Goal: Task Accomplishment & Management: Use online tool/utility

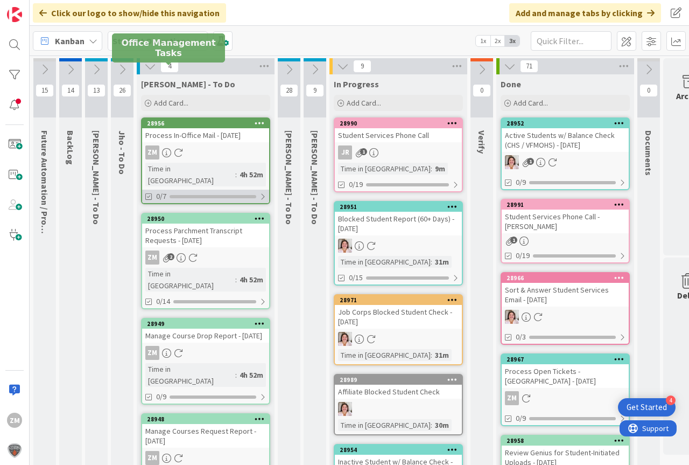
scroll to position [54, 40]
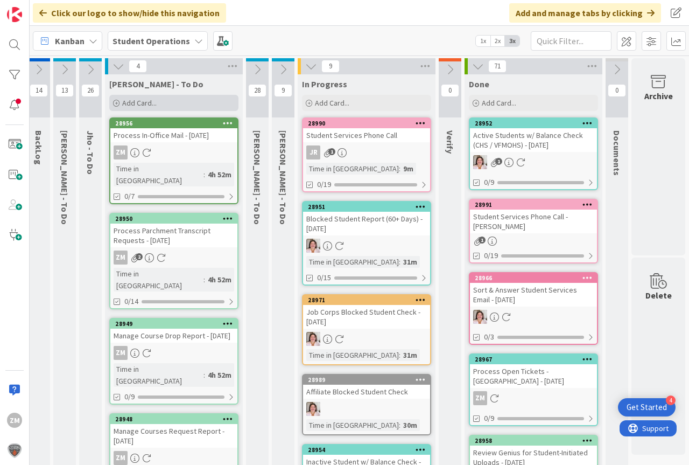
click at [125, 103] on span "Add Card..." at bounding box center [139, 103] width 34 height 10
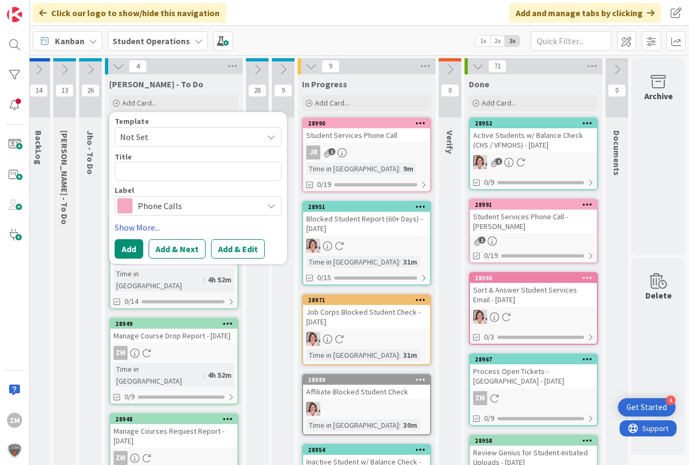
click at [267, 139] on icon at bounding box center [271, 136] width 9 height 9
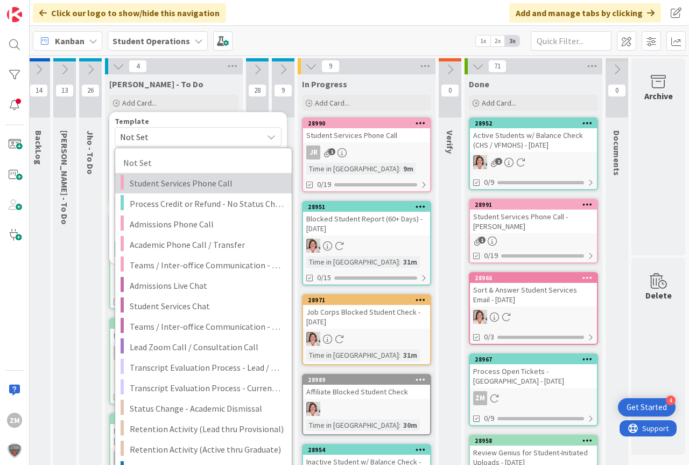
click at [190, 185] on span "Student Services Phone Call" at bounding box center [207, 183] width 154 height 14
type textarea "x"
type textarea "Student Services Phone Call"
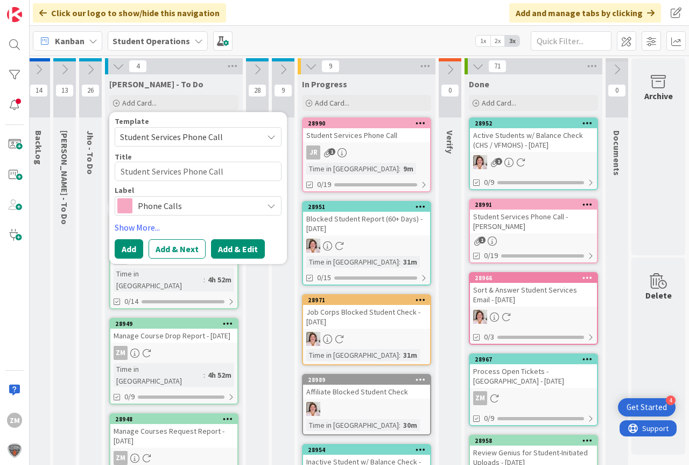
click at [230, 248] on button "Add & Edit" at bounding box center [238, 248] width 54 height 19
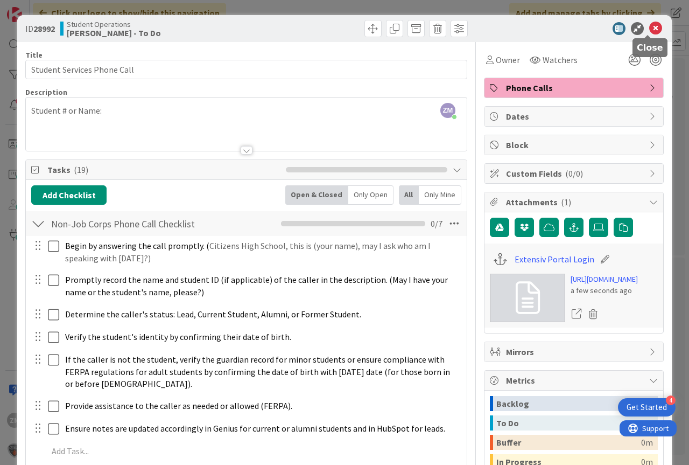
click at [649, 28] on icon at bounding box center [655, 28] width 13 height 13
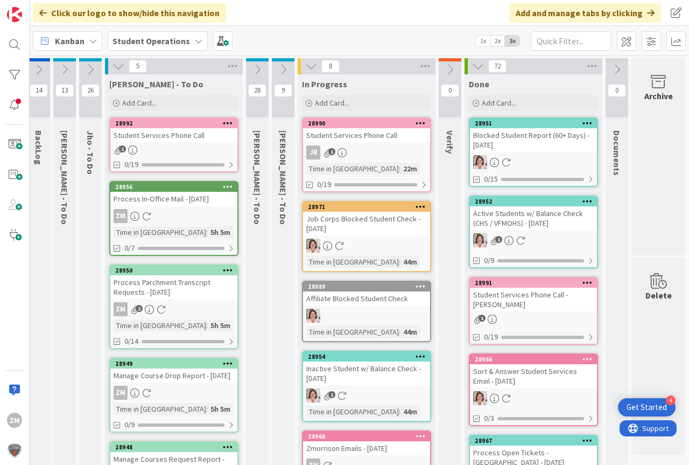
click at [148, 138] on div "Student Services Phone Call" at bounding box center [173, 135] width 127 height 14
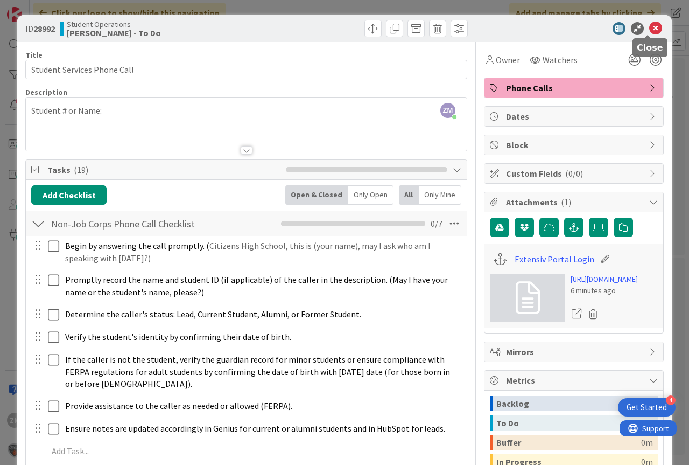
drag, startPoint x: 643, startPoint y: 25, endPoint x: 650, endPoint y: 22, distance: 7.2
click at [649, 25] on icon at bounding box center [655, 28] width 13 height 13
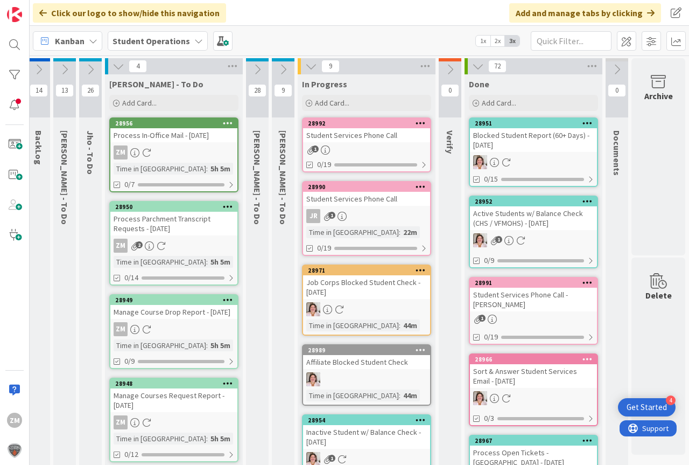
click at [416, 122] on icon at bounding box center [421, 123] width 10 height 8
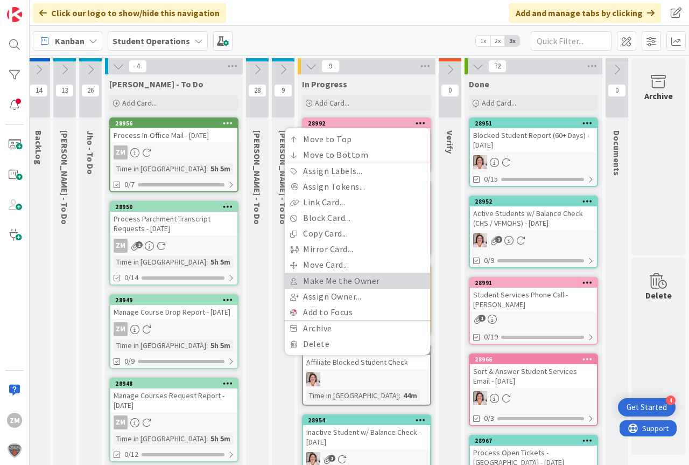
click at [324, 279] on link "Make Me the Owner" at bounding box center [357, 281] width 145 height 16
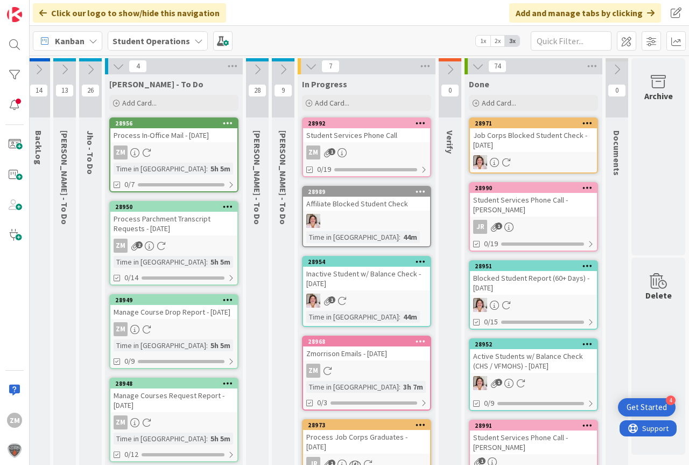
click at [347, 155] on div "ZM 1" at bounding box center [366, 152] width 127 height 14
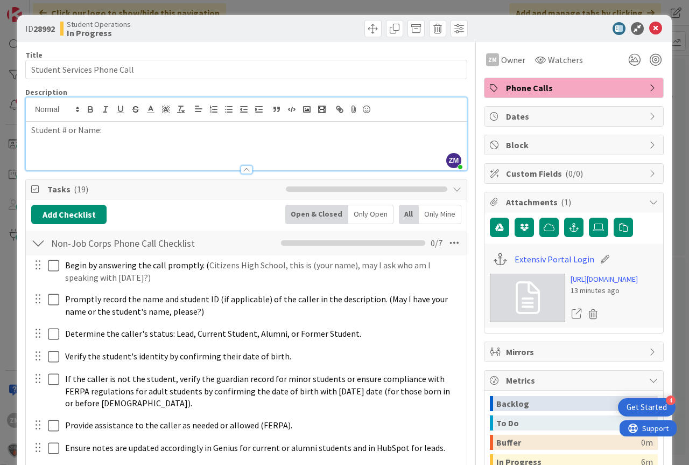
click at [114, 113] on div "ZM [PERSON_NAME] just joined Student # or Name:" at bounding box center [246, 133] width 441 height 73
click at [123, 133] on p "Student # or Name:" at bounding box center [246, 130] width 430 height 12
click at [649, 25] on icon at bounding box center [655, 28] width 13 height 13
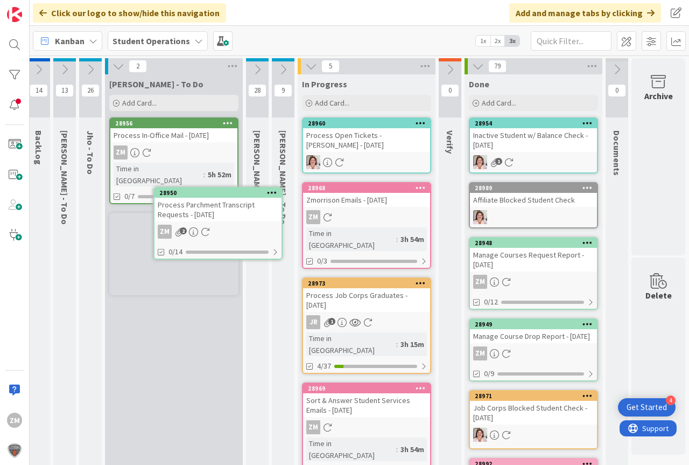
scroll to position [0, 19]
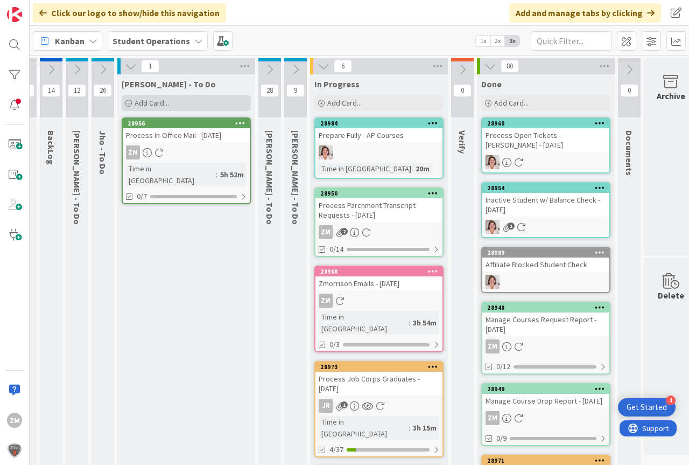
click at [159, 101] on span "Add Card..." at bounding box center [152, 103] width 34 height 10
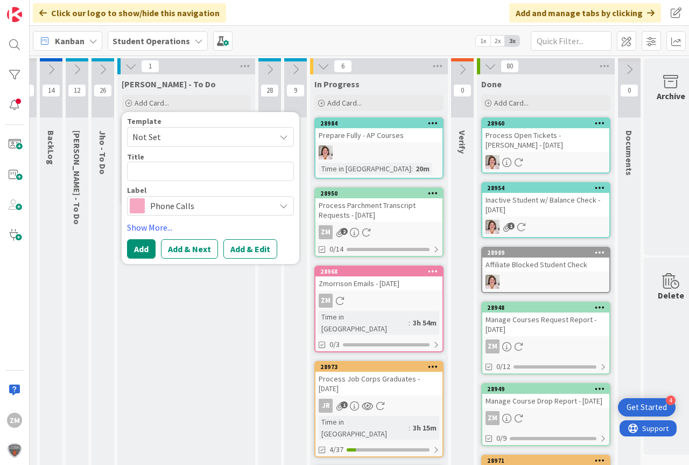
click at [285, 138] on icon at bounding box center [283, 136] width 9 height 9
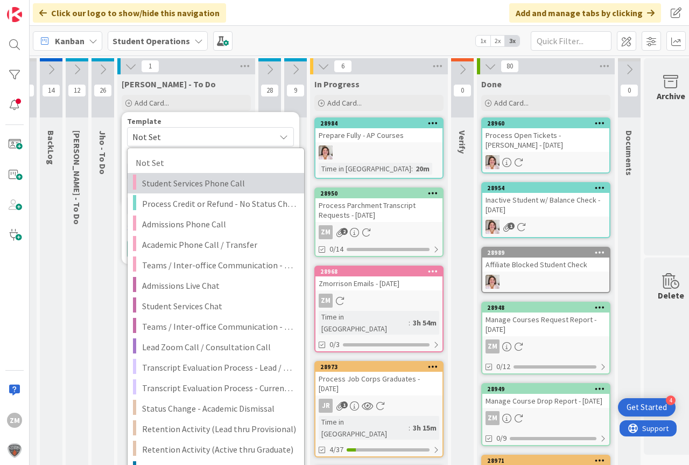
click at [181, 184] on span "Student Services Phone Call" at bounding box center [219, 183] width 154 height 14
type textarea "x"
type textarea "Student Services Phone Call"
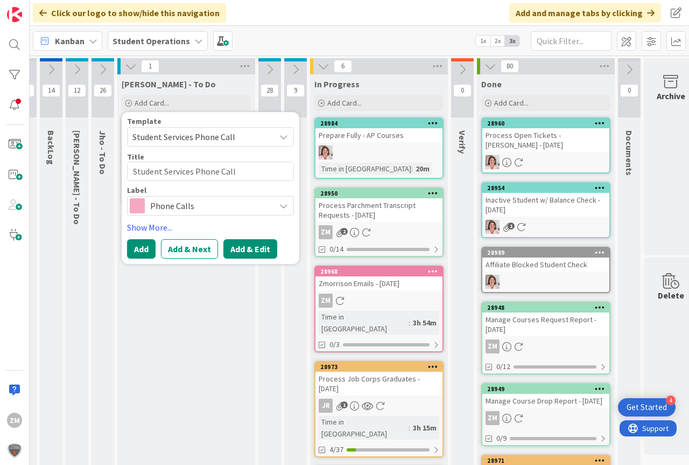
click at [253, 247] on button "Add & Edit" at bounding box center [250, 248] width 54 height 19
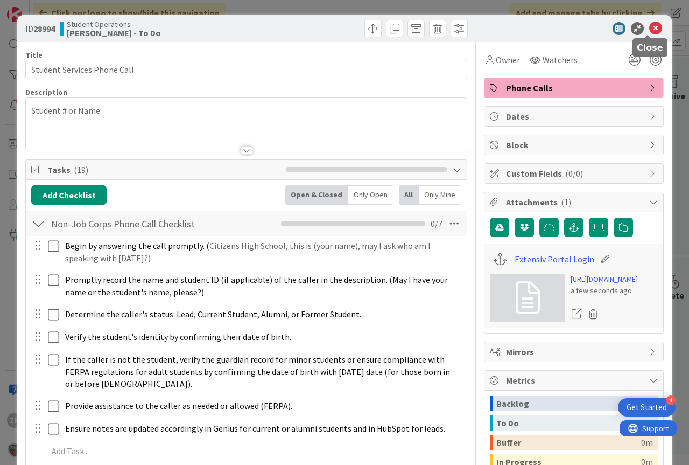
click at [649, 26] on icon at bounding box center [655, 28] width 13 height 13
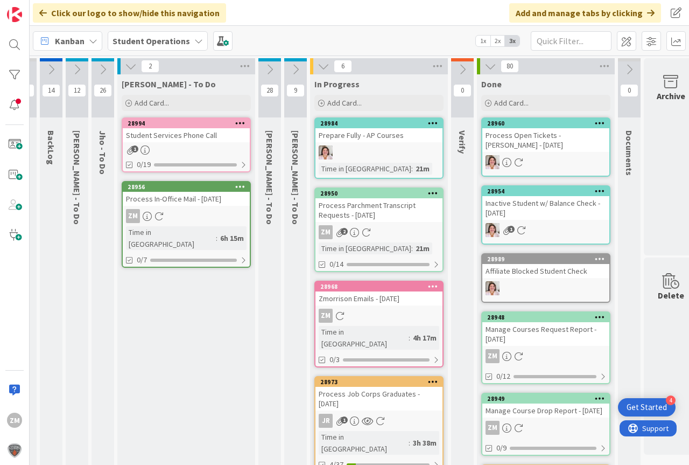
click at [244, 125] on icon at bounding box center [240, 123] width 10 height 8
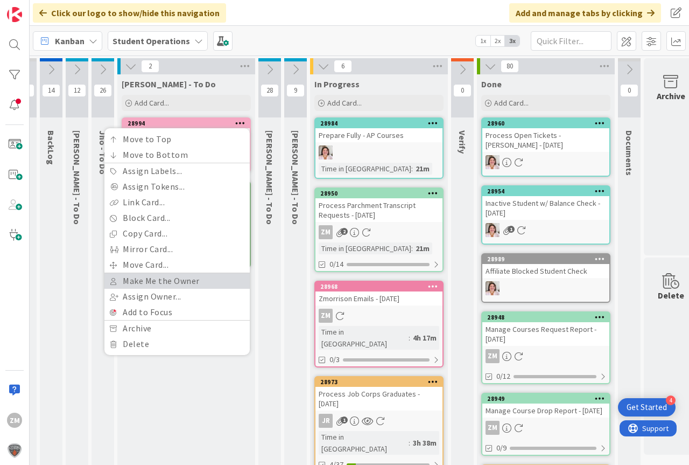
click at [144, 282] on link "Make Me the Owner" at bounding box center [176, 281] width 145 height 16
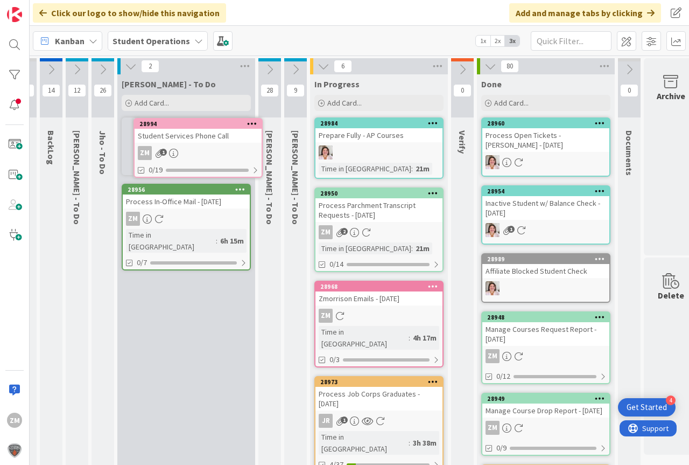
scroll to position [0, 4]
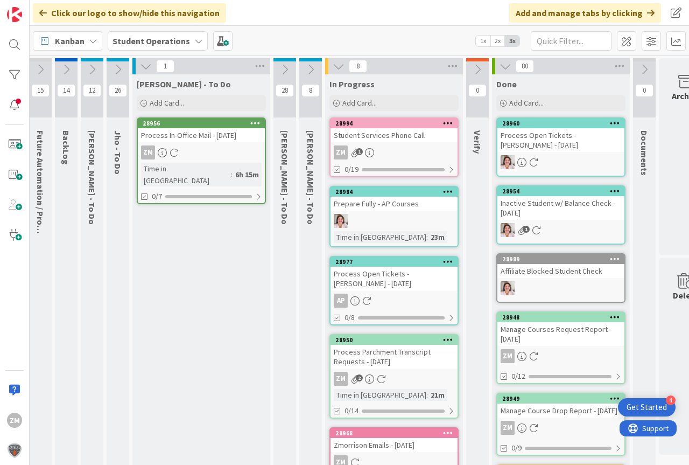
click at [389, 151] on div "ZM 1" at bounding box center [394, 152] width 127 height 14
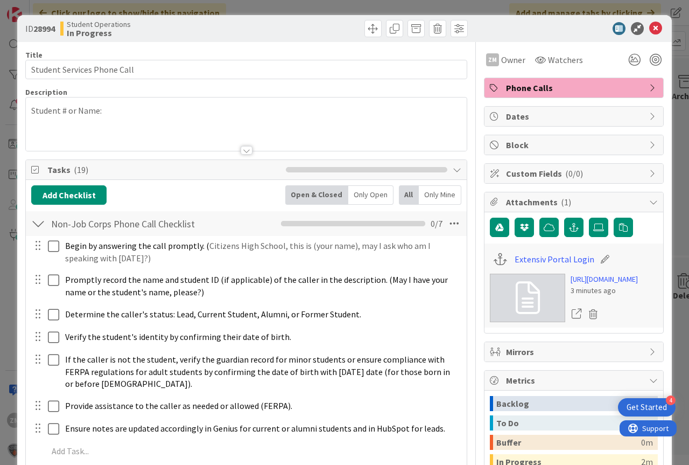
click at [119, 117] on div "Student # or Name:" at bounding box center [246, 126] width 441 height 48
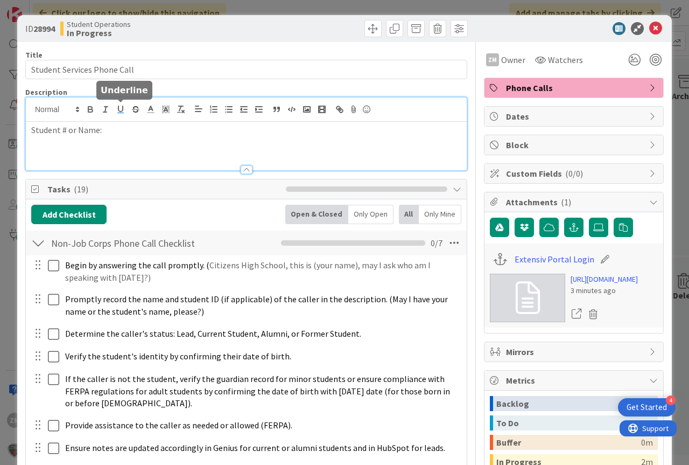
click at [119, 114] on button "button" at bounding box center [120, 109] width 15 height 13
click at [116, 128] on p "Student # or Name: ﻿" at bounding box center [246, 130] width 430 height 12
click at [649, 29] on icon at bounding box center [655, 28] width 13 height 13
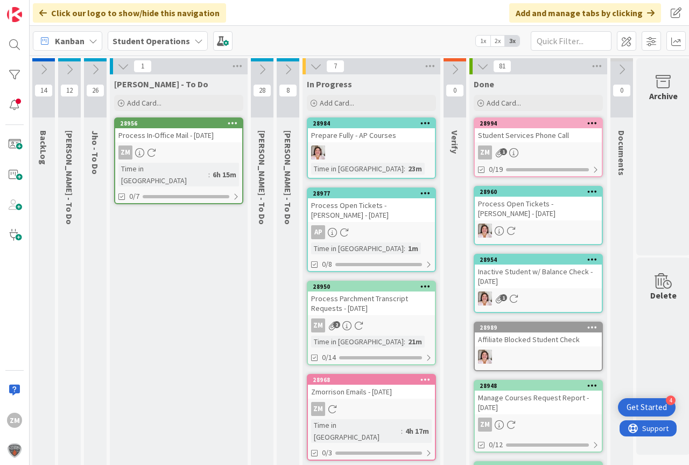
scroll to position [0, 29]
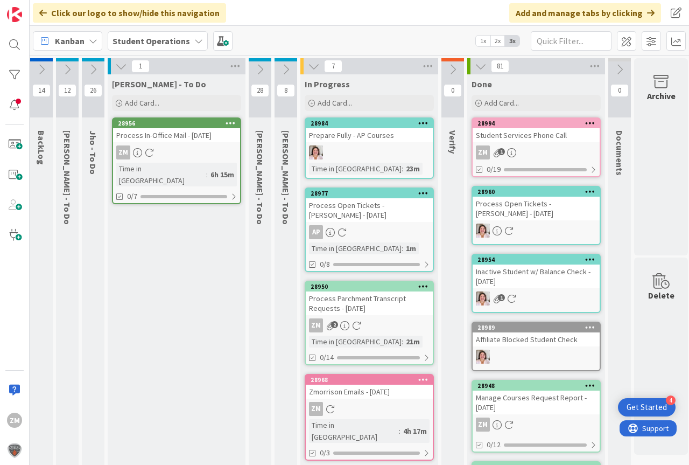
click at [514, 148] on icon at bounding box center [511, 152] width 9 height 9
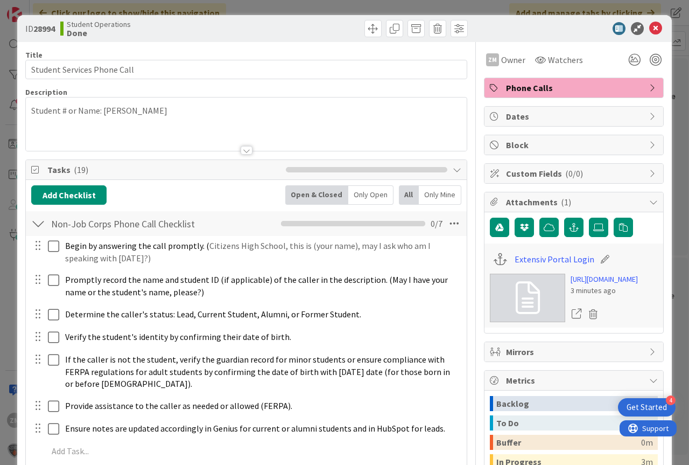
click at [148, 113] on p "Student # or Name: [PERSON_NAME]" at bounding box center [246, 110] width 430 height 12
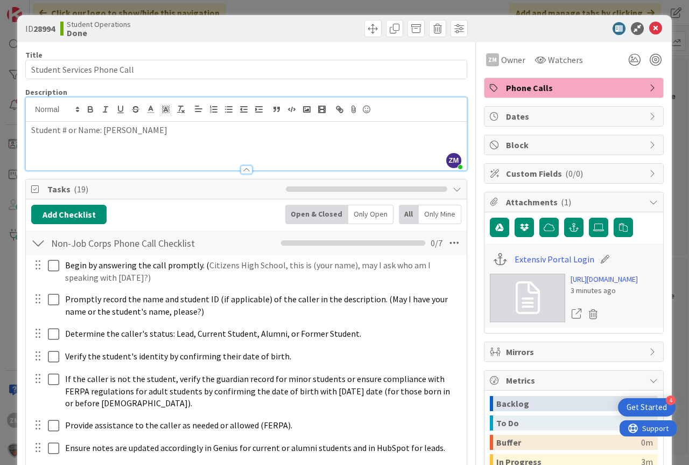
click at [150, 131] on p "Student # or Name: [PERSON_NAME]" at bounding box center [246, 130] width 430 height 12
click at [649, 29] on icon at bounding box center [655, 28] width 13 height 13
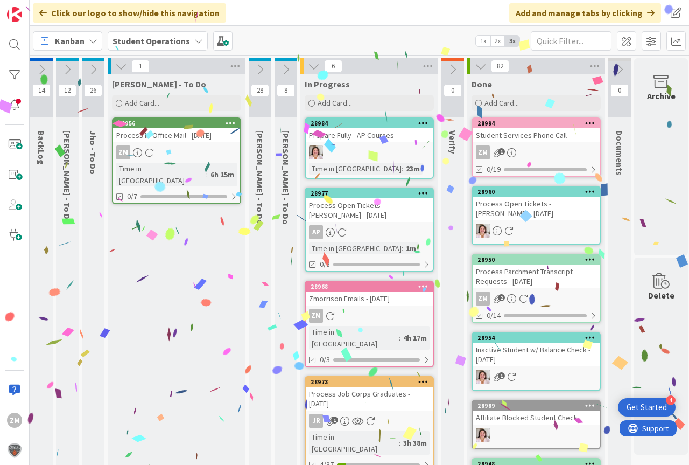
click at [95, 66] on icon at bounding box center [93, 70] width 12 height 12
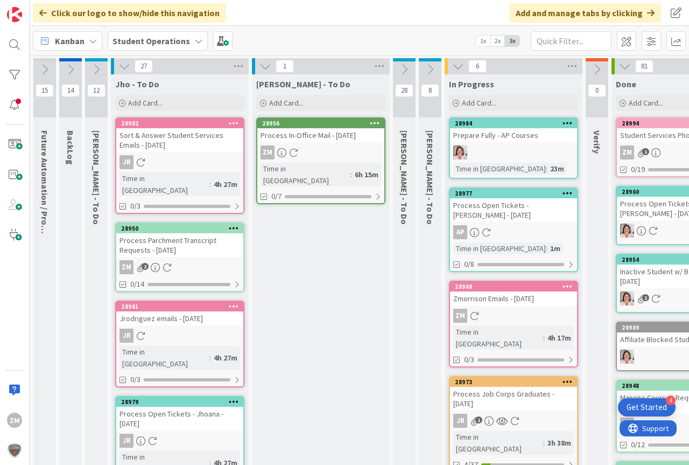
click at [120, 66] on icon at bounding box center [124, 66] width 12 height 12
